Goal: Information Seeking & Learning: Stay updated

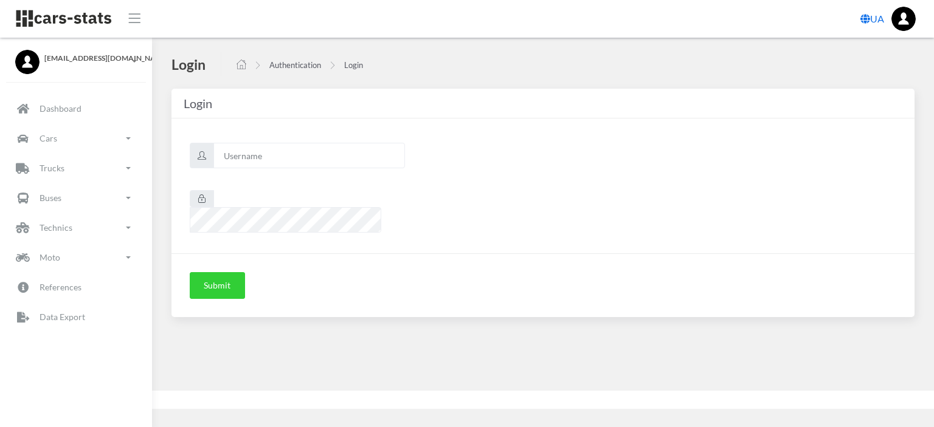
scroll to position [9, 9]
type input "nissan"
click at [220, 272] on button "Submit" at bounding box center [217, 285] width 55 height 27
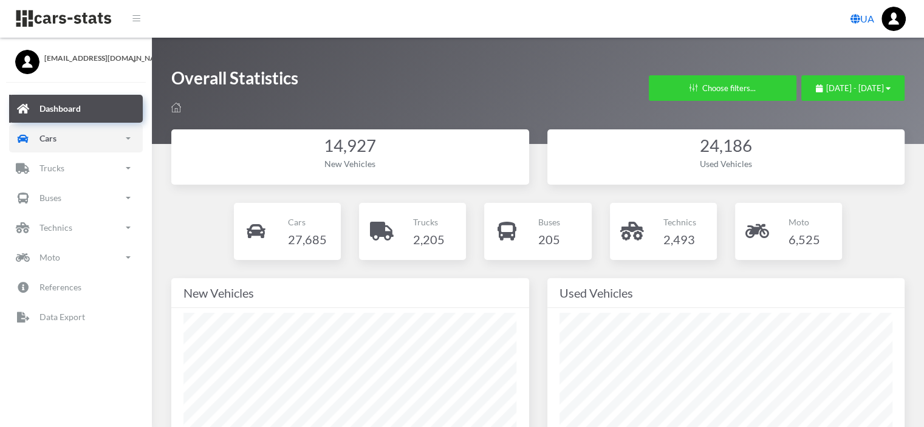
click at [53, 141] on p "Cars" at bounding box center [48, 138] width 17 height 15
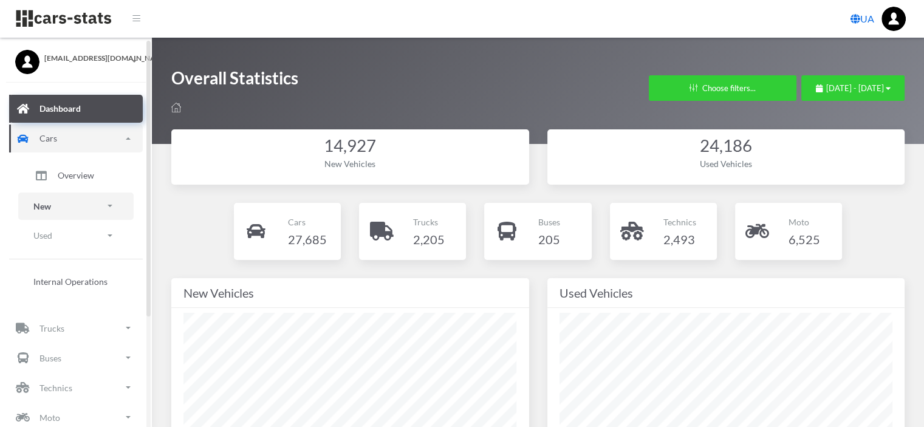
click at [58, 200] on link "New" at bounding box center [75, 206] width 115 height 27
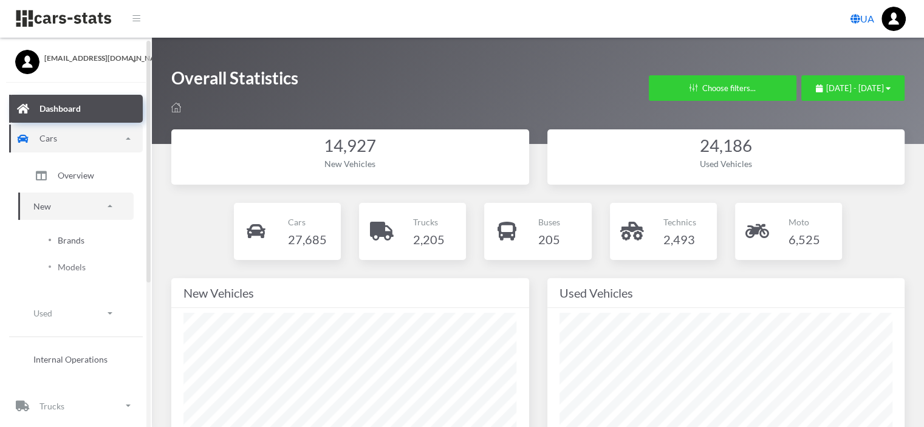
click at [71, 236] on span "Brands" at bounding box center [71, 240] width 27 height 13
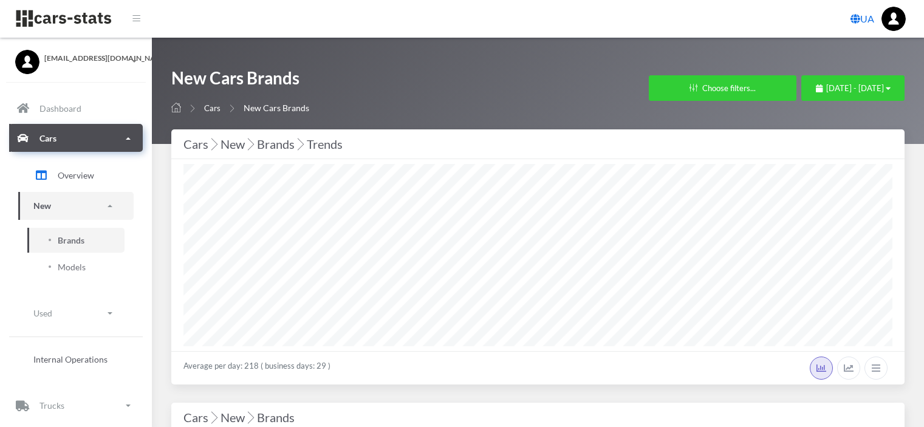
select select "25"
click at [827, 88] on span "[DATE] - [DATE]" at bounding box center [856, 88] width 58 height 10
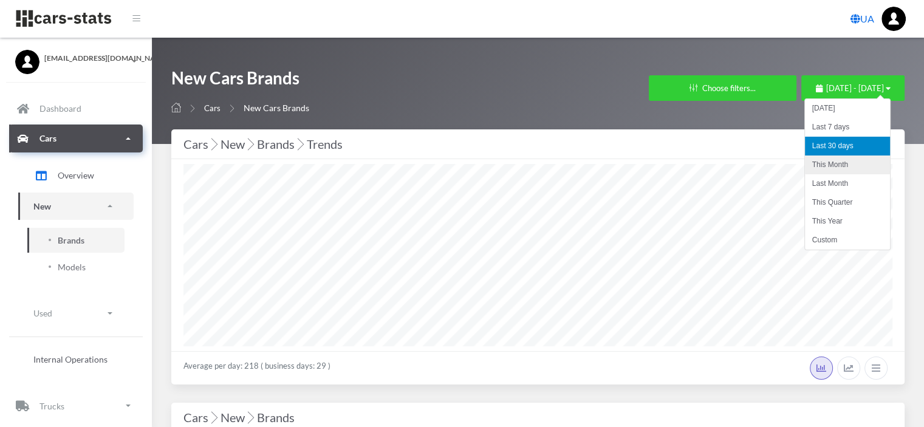
click at [835, 167] on li "This Month" at bounding box center [847, 165] width 85 height 19
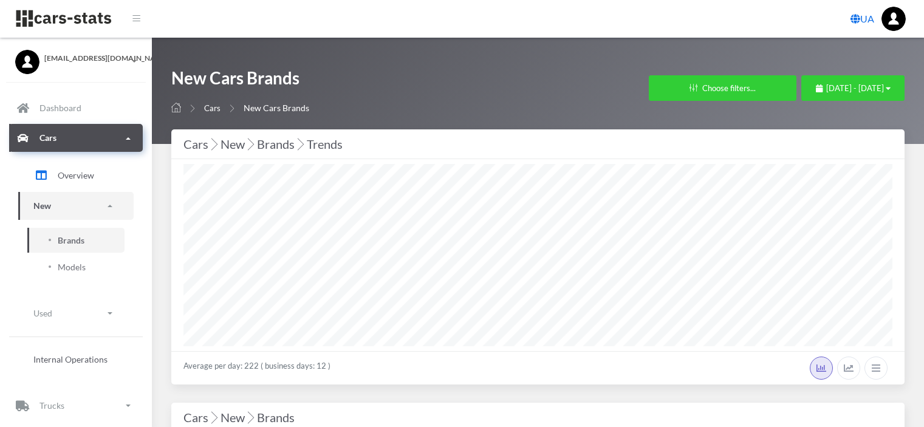
select select "25"
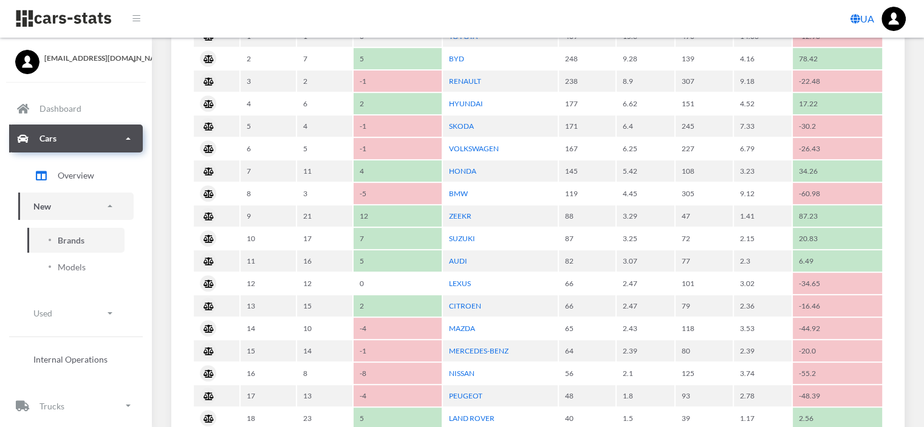
scroll to position [669, 0]
